Goal: Task Accomplishment & Management: Use online tool/utility

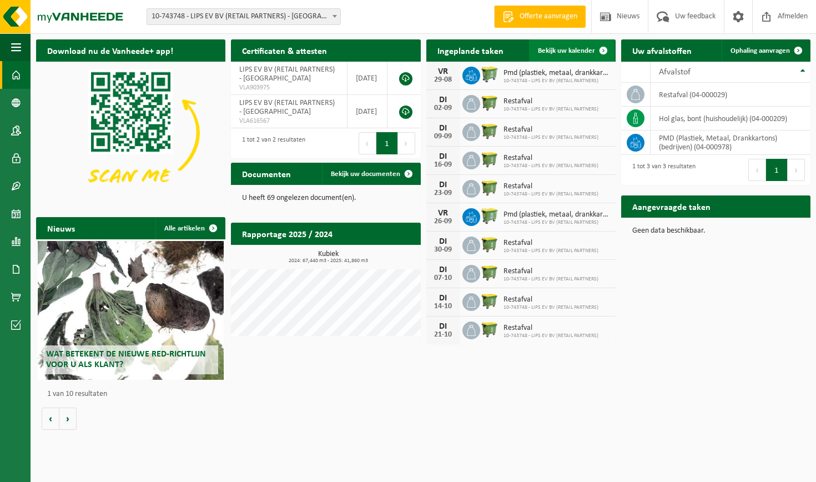
click at [569, 51] on span "Bekijk uw kalender" at bounding box center [566, 50] width 57 height 7
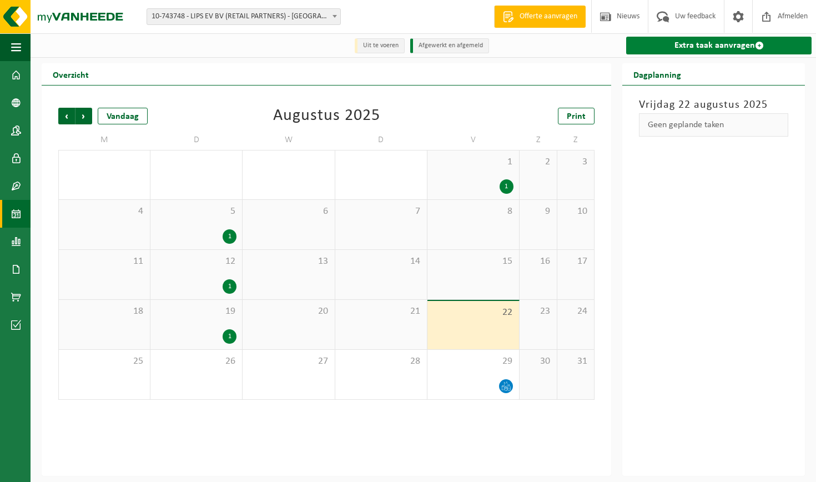
click at [745, 42] on link "Extra taak aanvragen" at bounding box center [718, 46] width 185 height 18
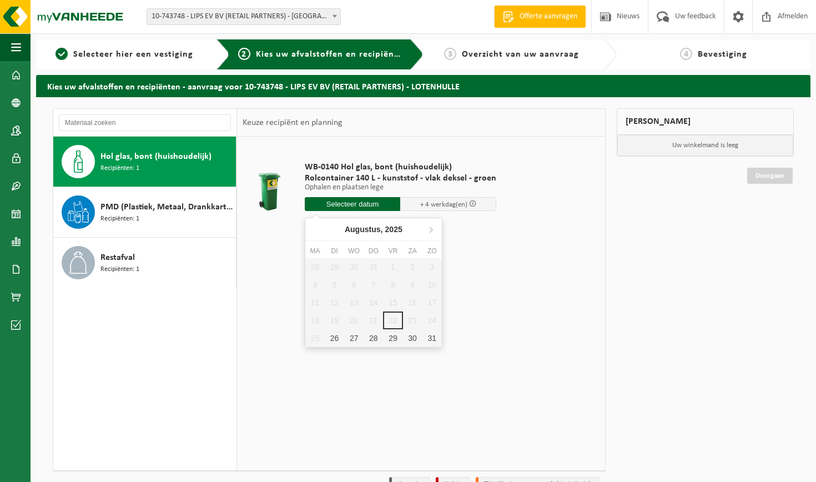
click at [376, 209] on input "text" at bounding box center [353, 204] width 96 height 14
click at [335, 338] on div "26" at bounding box center [334, 338] width 19 height 18
type input "Van [DATE]"
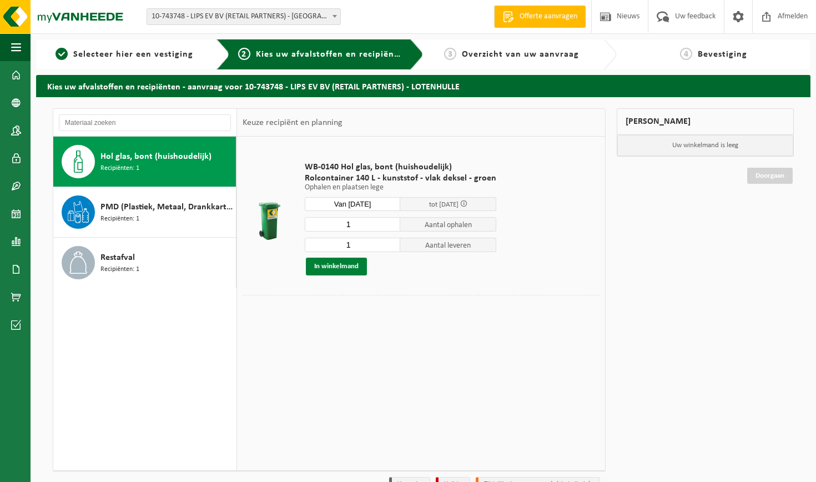
click at [351, 267] on button "In winkelmand" at bounding box center [336, 267] width 61 height 18
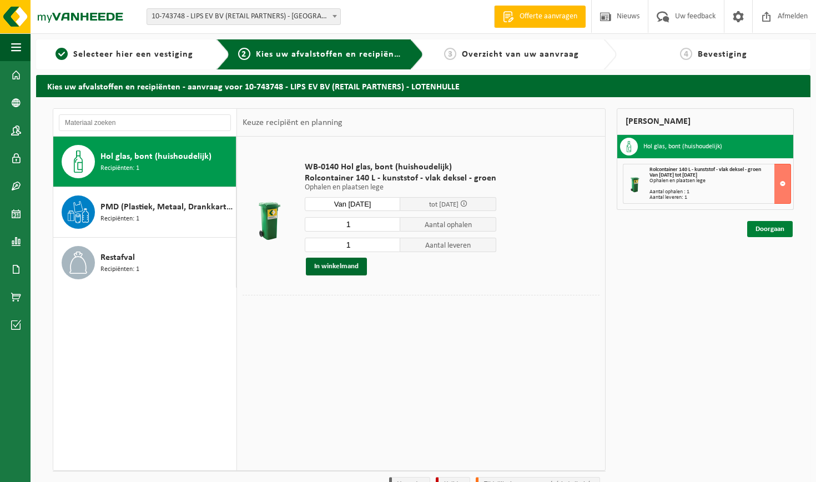
click at [768, 226] on link "Doorgaan" at bounding box center [770, 229] width 46 height 16
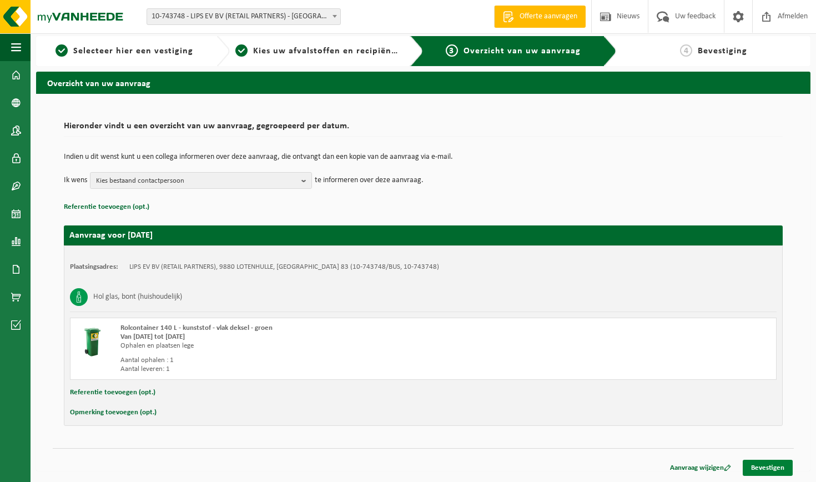
click at [765, 463] on link "Bevestigen" at bounding box center [768, 468] width 50 height 16
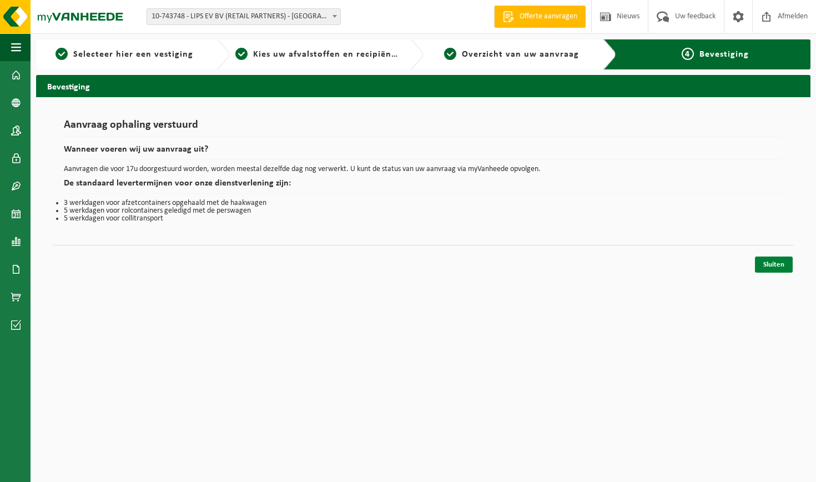
click at [773, 269] on link "Sluiten" at bounding box center [774, 264] width 38 height 16
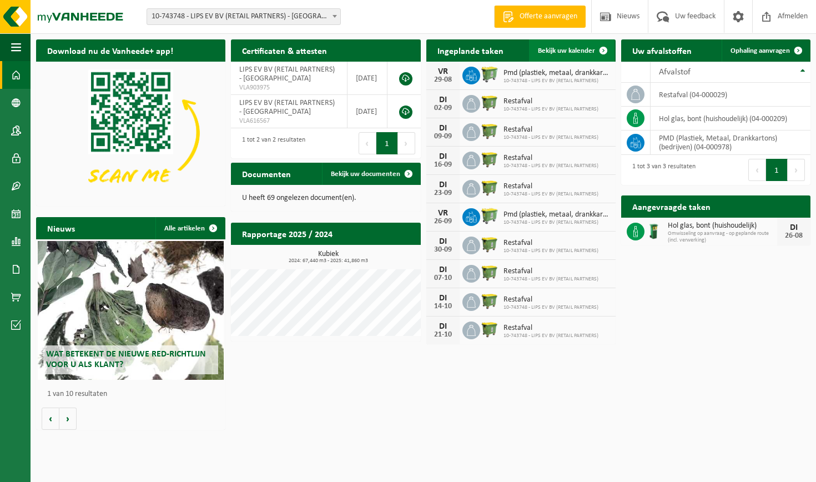
click at [572, 57] on link "Bekijk uw kalender" at bounding box center [571, 50] width 85 height 22
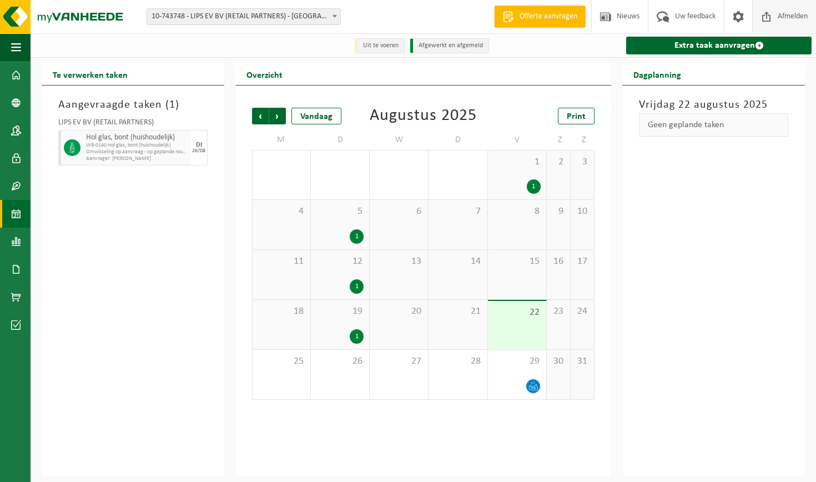
click at [809, 17] on span "Afmelden" at bounding box center [793, 16] width 36 height 33
